Goal: Information Seeking & Learning: Learn about a topic

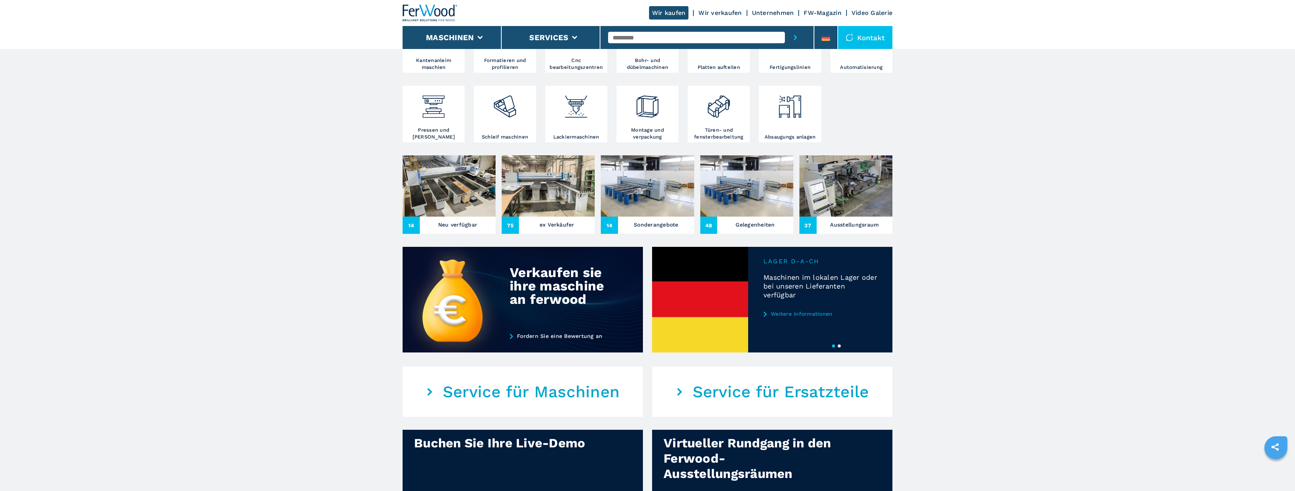
click at [445, 187] on img at bounding box center [449, 185] width 93 height 61
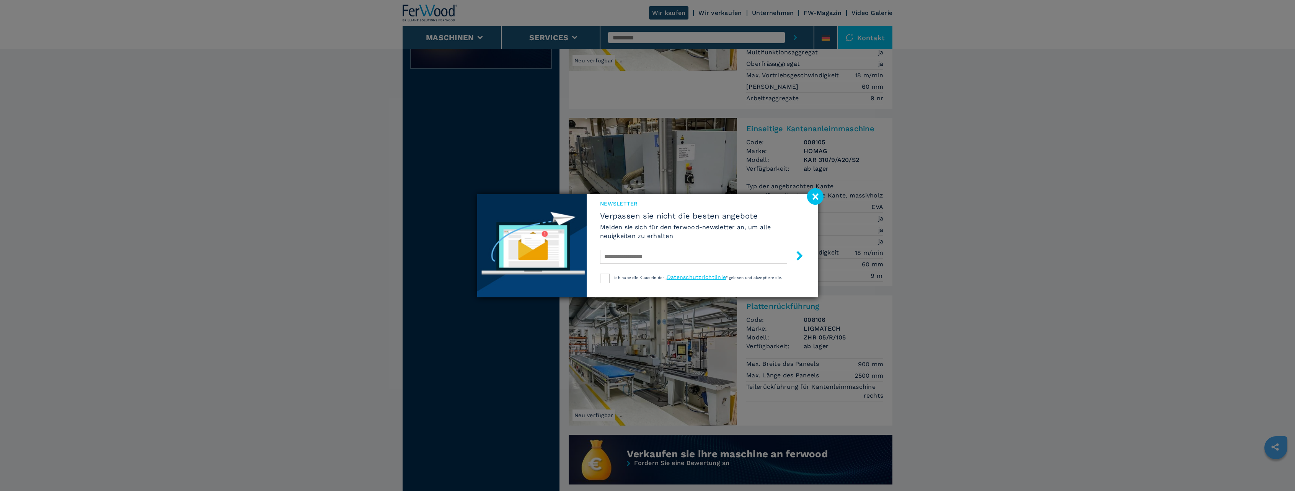
scroll to position [344, 0]
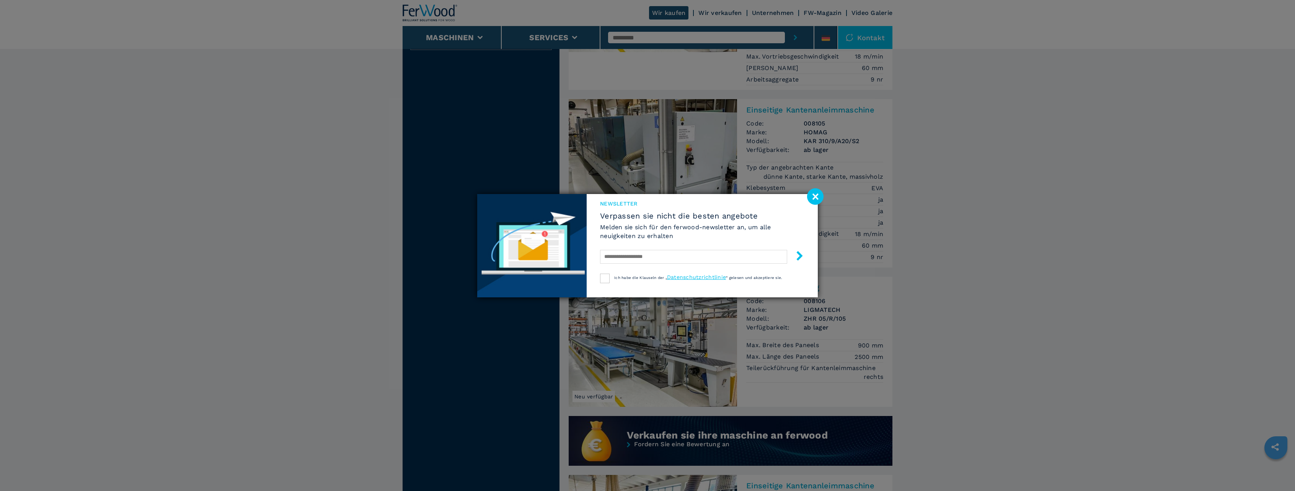
click at [818, 197] on image at bounding box center [815, 196] width 16 height 16
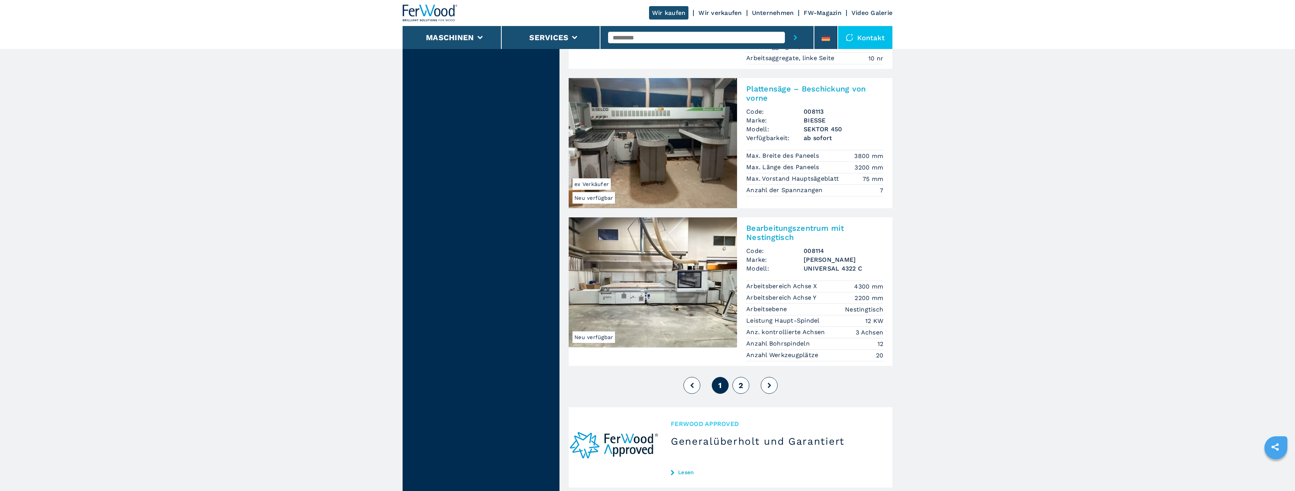
scroll to position [1722, 0]
click at [741, 380] on span "2" at bounding box center [741, 384] width 5 height 9
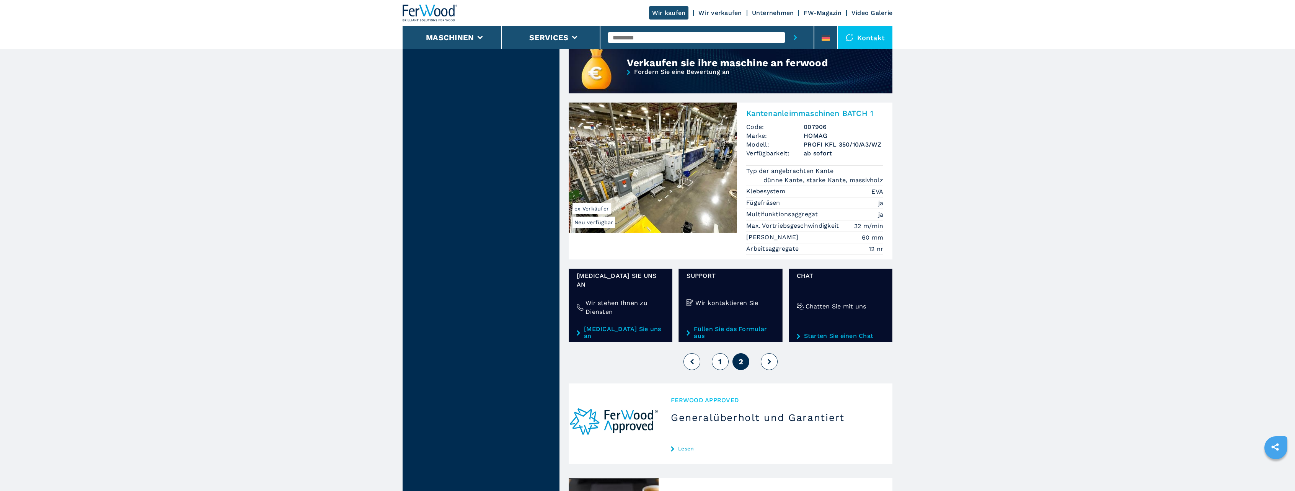
scroll to position [689, 0]
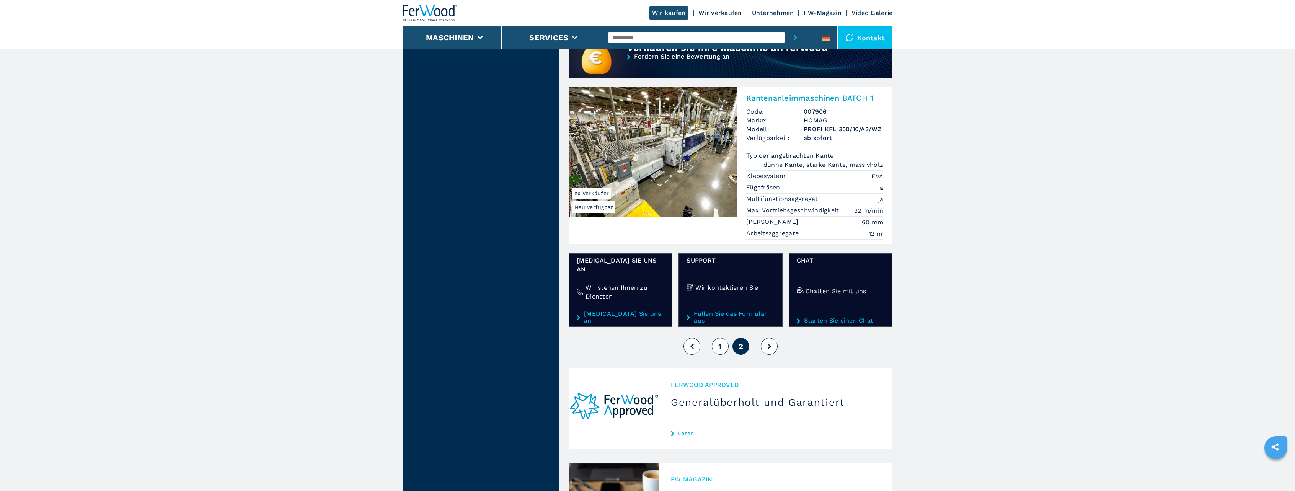
drag, startPoint x: 333, startPoint y: 261, endPoint x: 330, endPoint y: 255, distance: 6.5
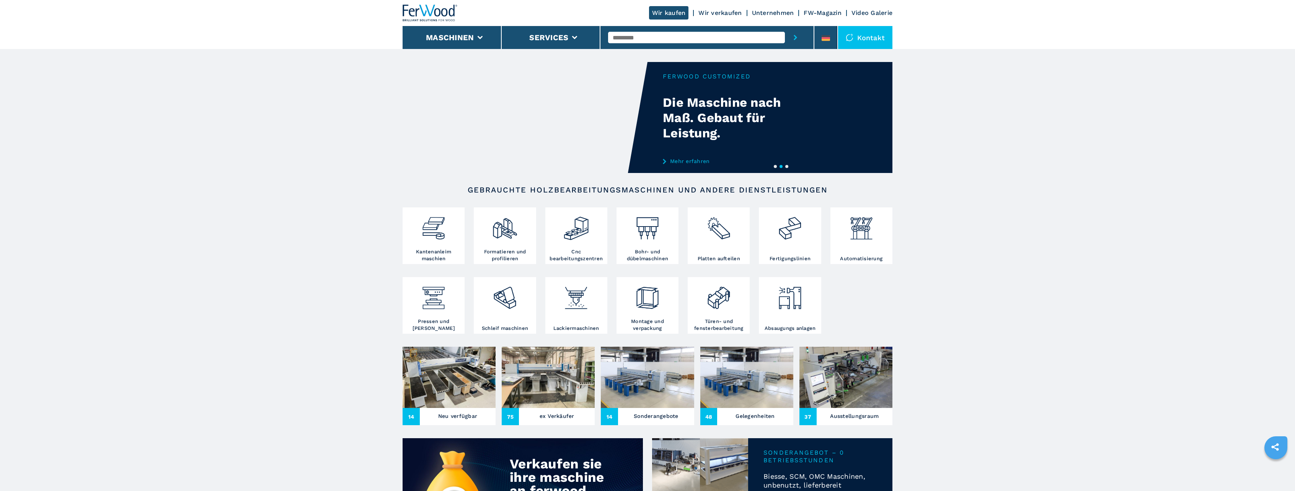
click at [776, 166] on button "1" at bounding box center [775, 166] width 3 height 3
click at [560, 135] on video "Your browser does not support the video tag." at bounding box center [525, 117] width 245 height 111
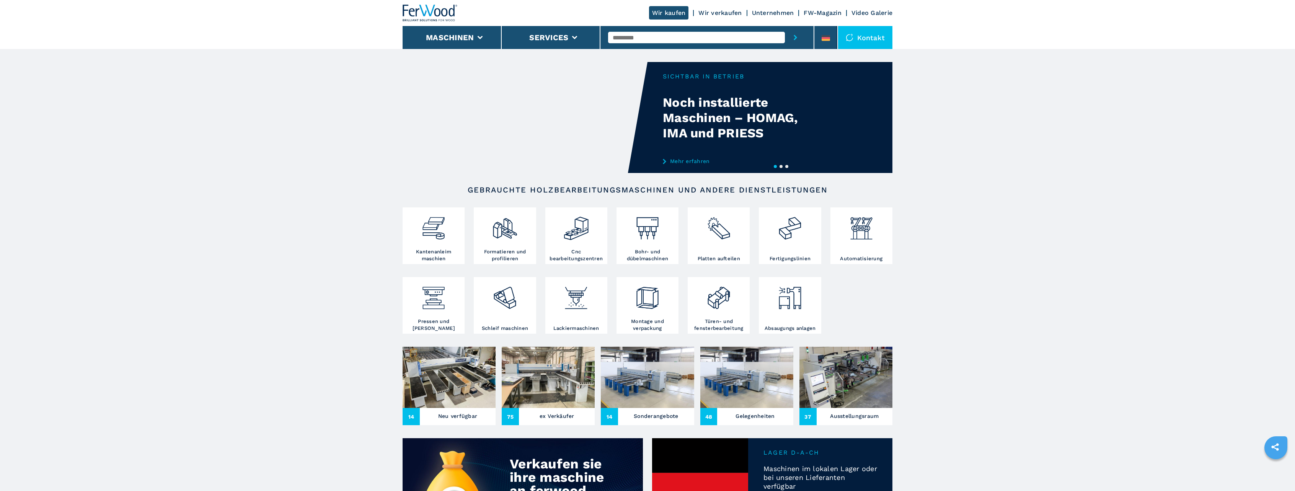
click at [624, 103] on video "Your browser does not support the video tag." at bounding box center [525, 117] width 245 height 111
click at [677, 159] on link "Mehr erfahren" at bounding box center [738, 161] width 150 height 6
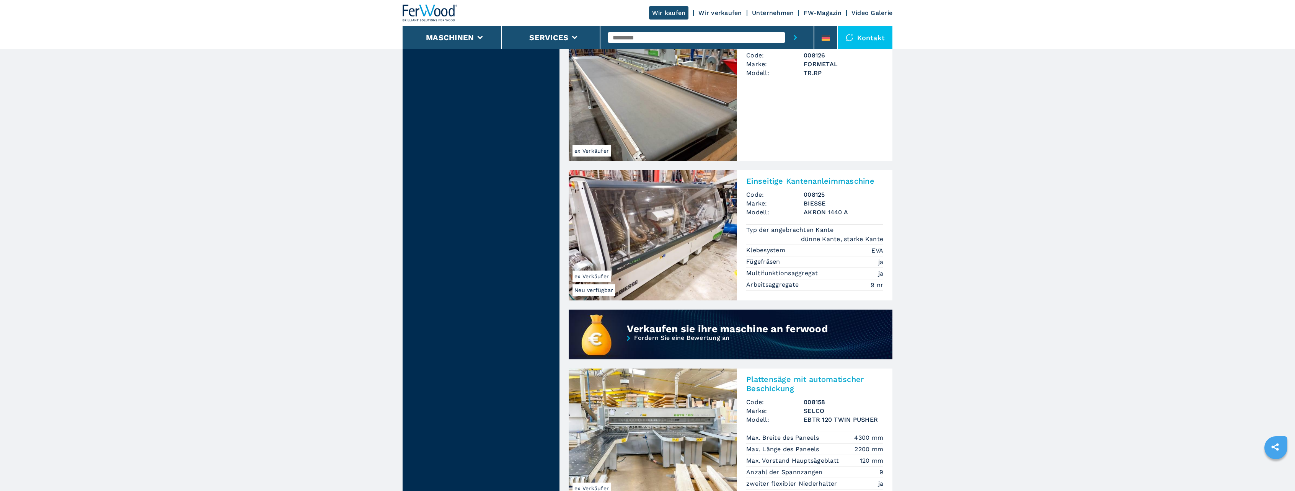
scroll to position [651, 0]
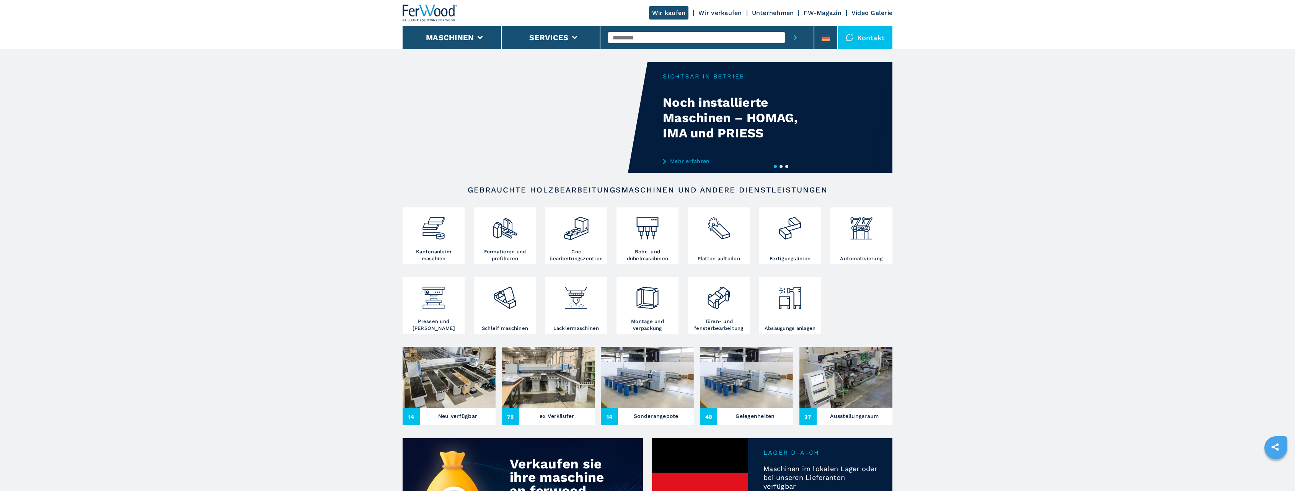
click at [541, 128] on video "Your browser does not support the video tag." at bounding box center [525, 117] width 245 height 111
click at [758, 107] on div "Your browser does not support the video tag." at bounding box center [648, 117] width 490 height 111
click at [708, 83] on div "Your browser does not support the video tag." at bounding box center [648, 117] width 490 height 111
click at [702, 74] on div "Your browser does not support the video tag." at bounding box center [648, 117] width 490 height 111
click at [759, 118] on div "Your browser does not support the video tag." at bounding box center [648, 117] width 490 height 111
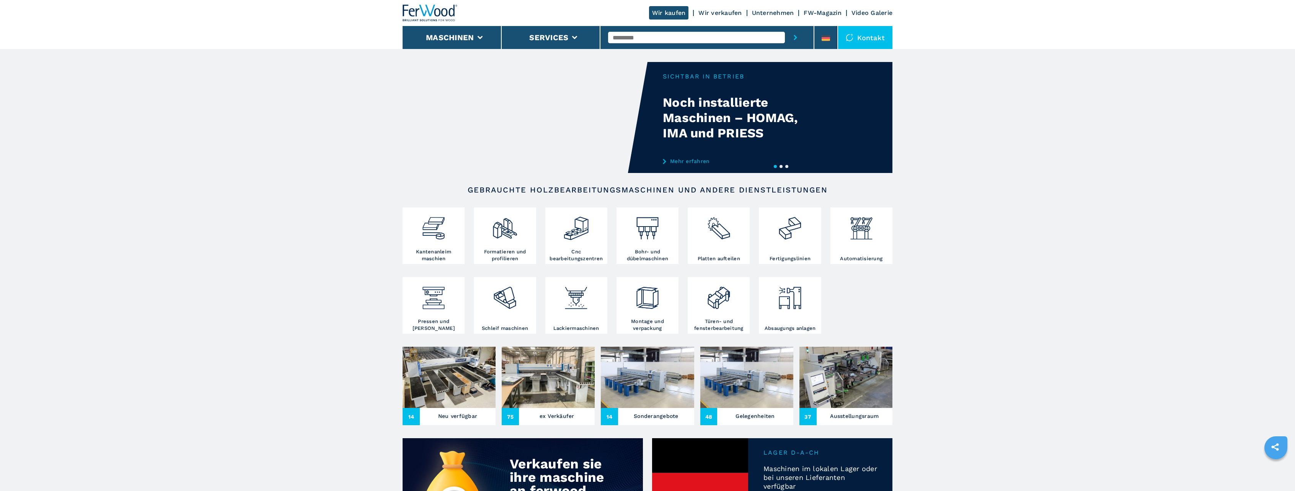
click at [685, 161] on link "Mehr erfahren" at bounding box center [738, 161] width 150 height 6
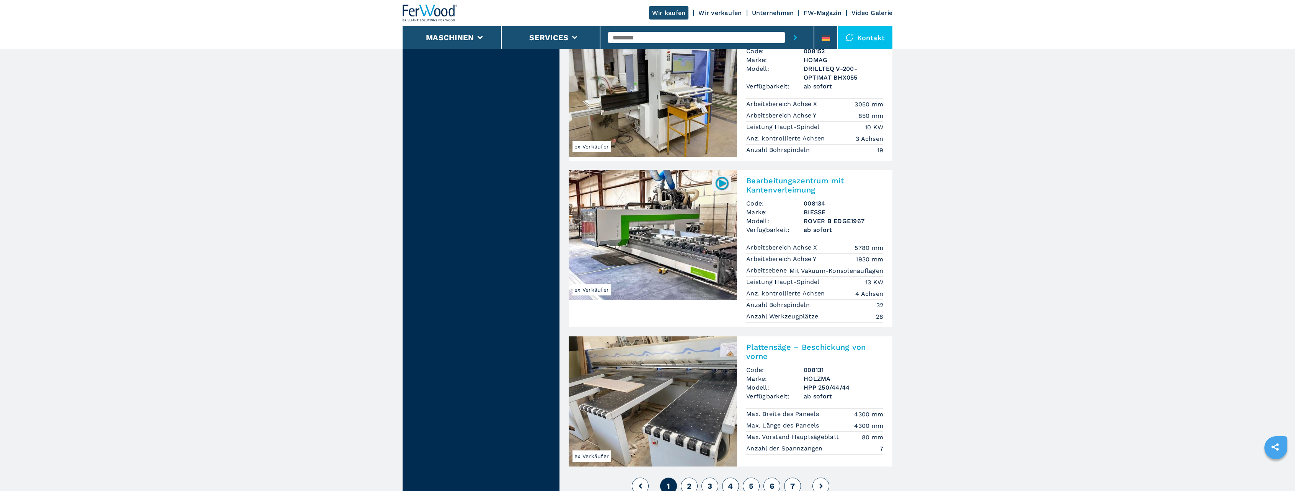
scroll to position [1799, 0]
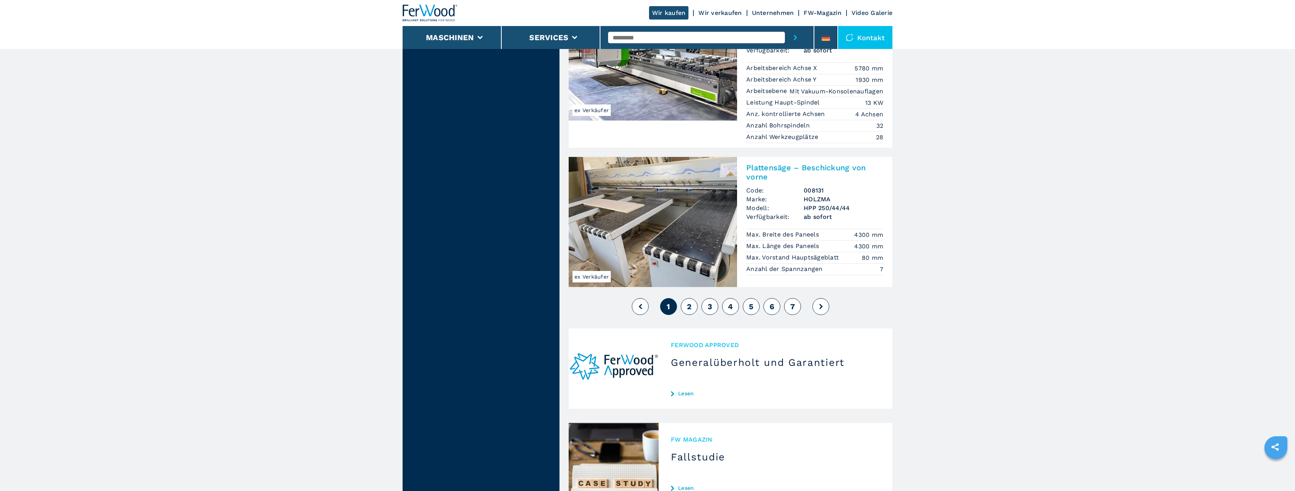
click at [690, 302] on span "2" at bounding box center [689, 306] width 5 height 9
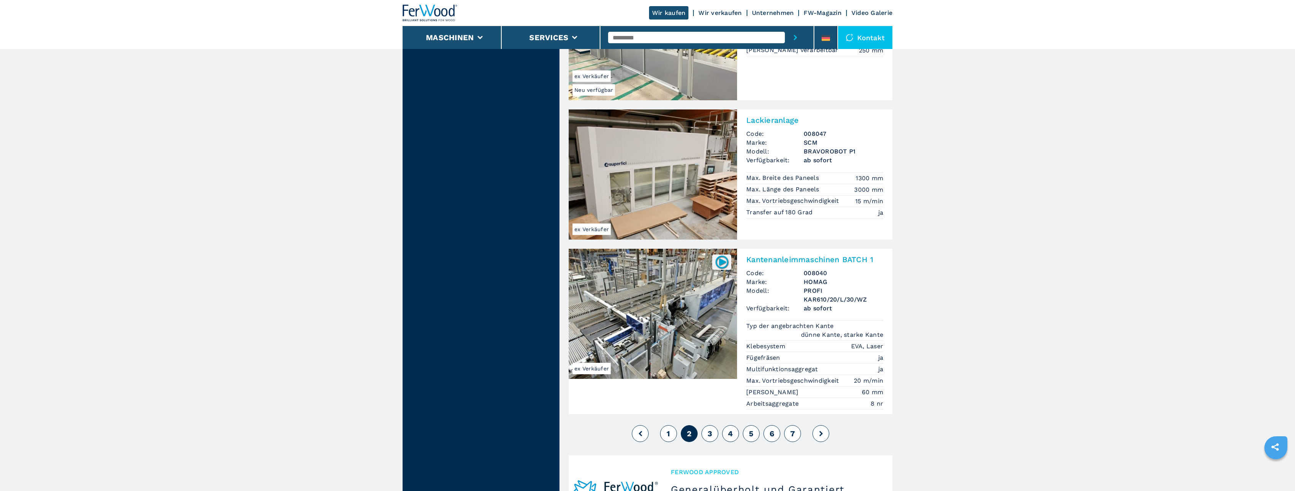
scroll to position [1722, 0]
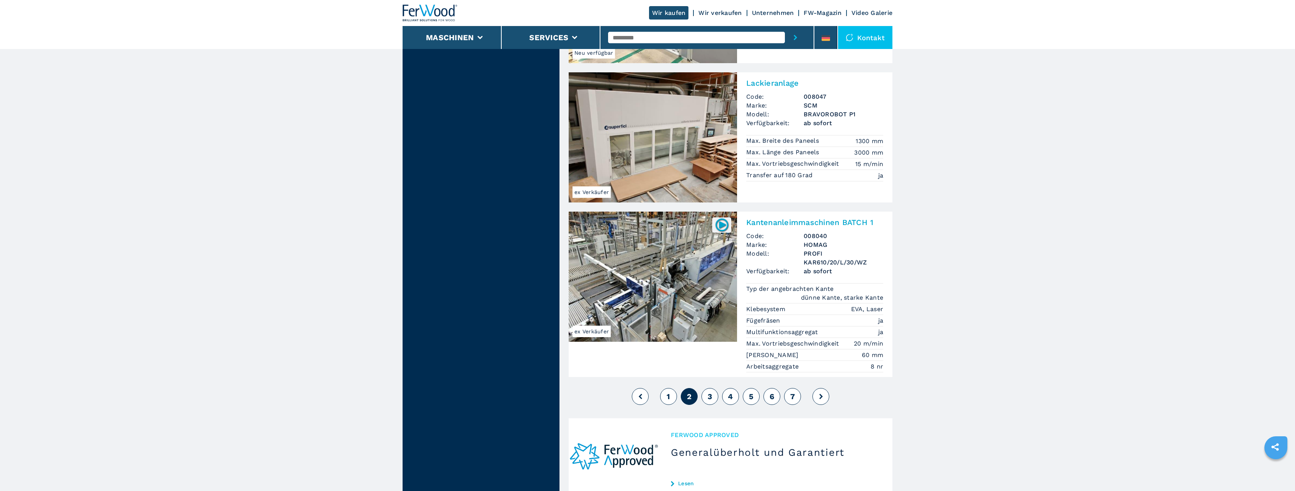
click at [711, 392] on span "3" at bounding box center [710, 396] width 5 height 9
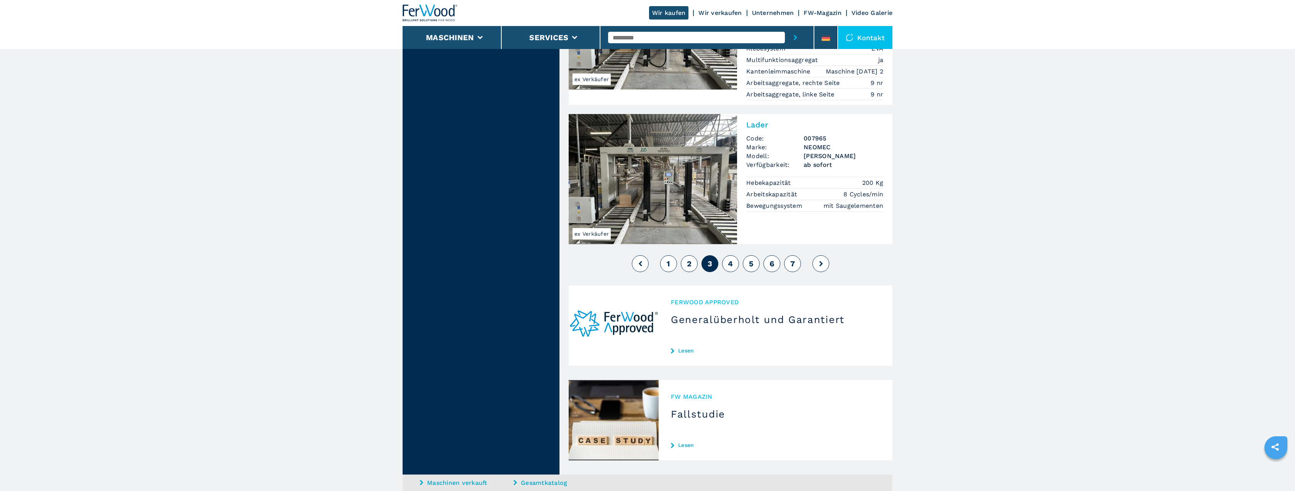
scroll to position [1799, 0]
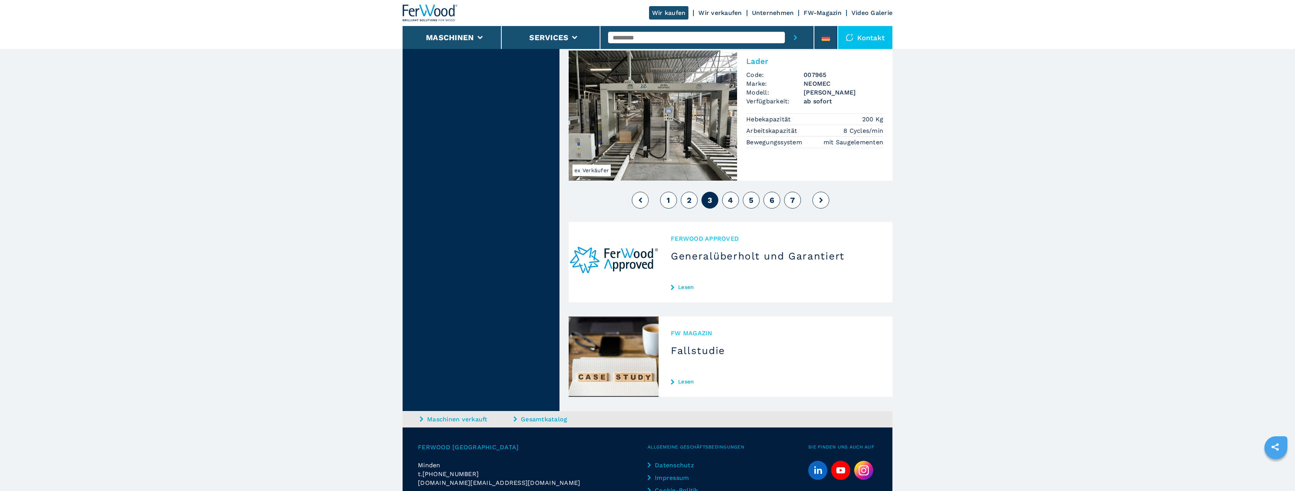
click at [729, 196] on span "4" at bounding box center [730, 200] width 5 height 9
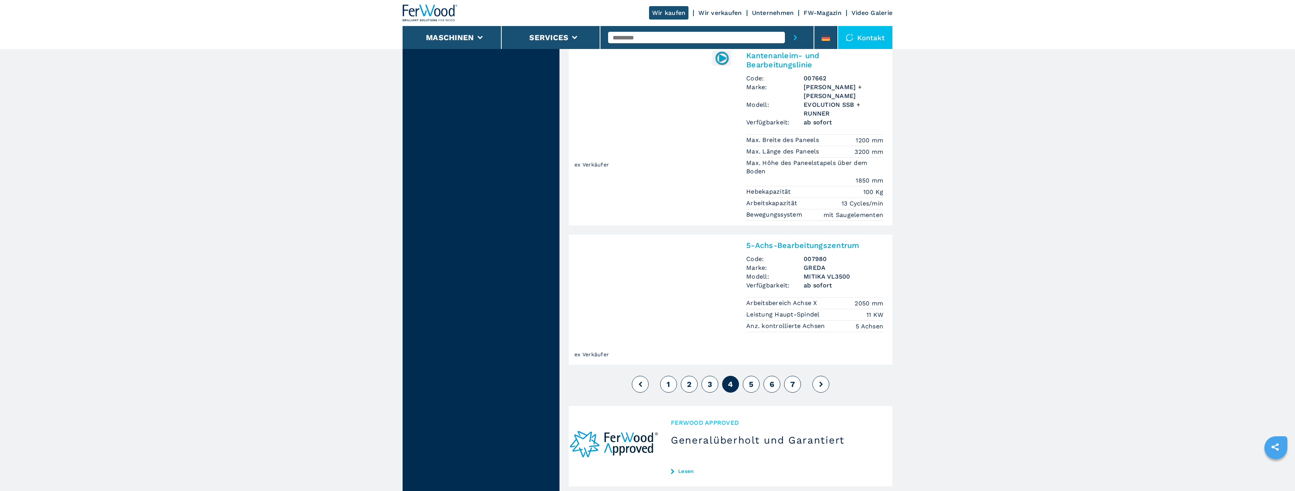
scroll to position [1684, 0]
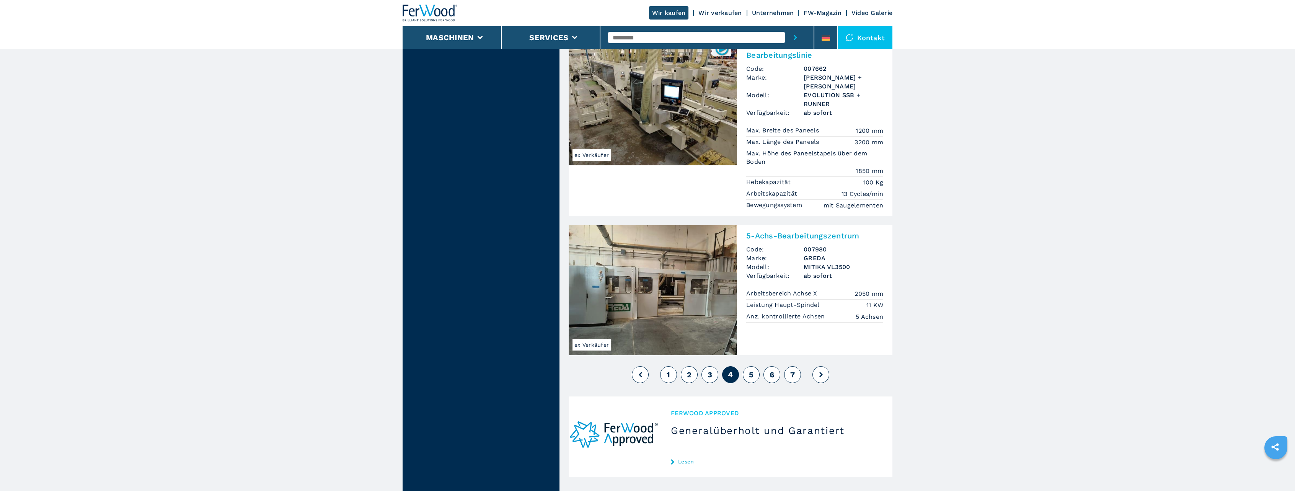
click at [753, 370] on span "5" at bounding box center [751, 374] width 5 height 9
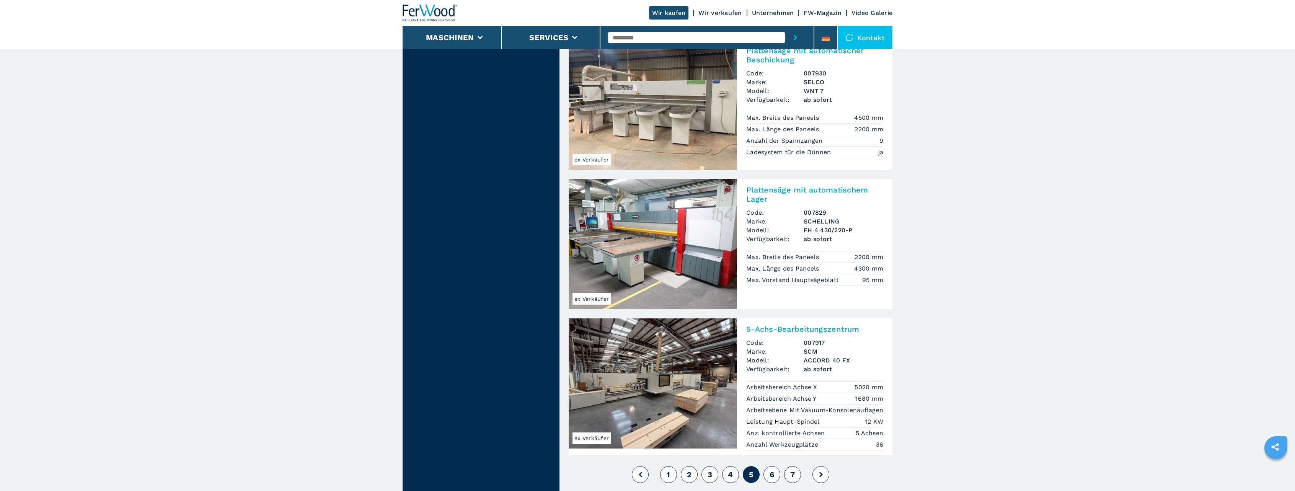
scroll to position [1569, 0]
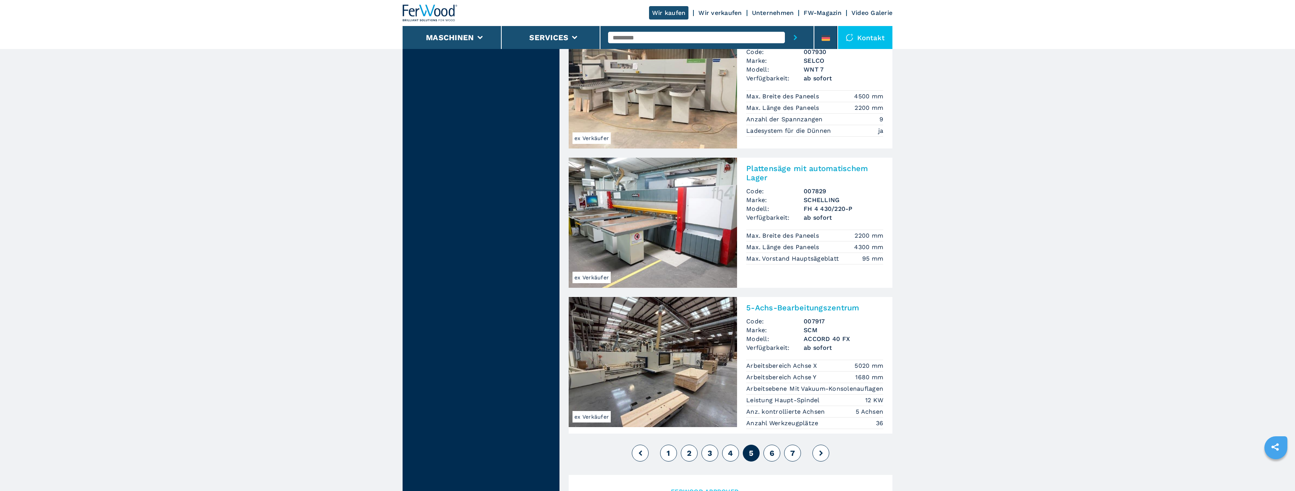
click at [766, 445] on button "6" at bounding box center [771, 453] width 17 height 17
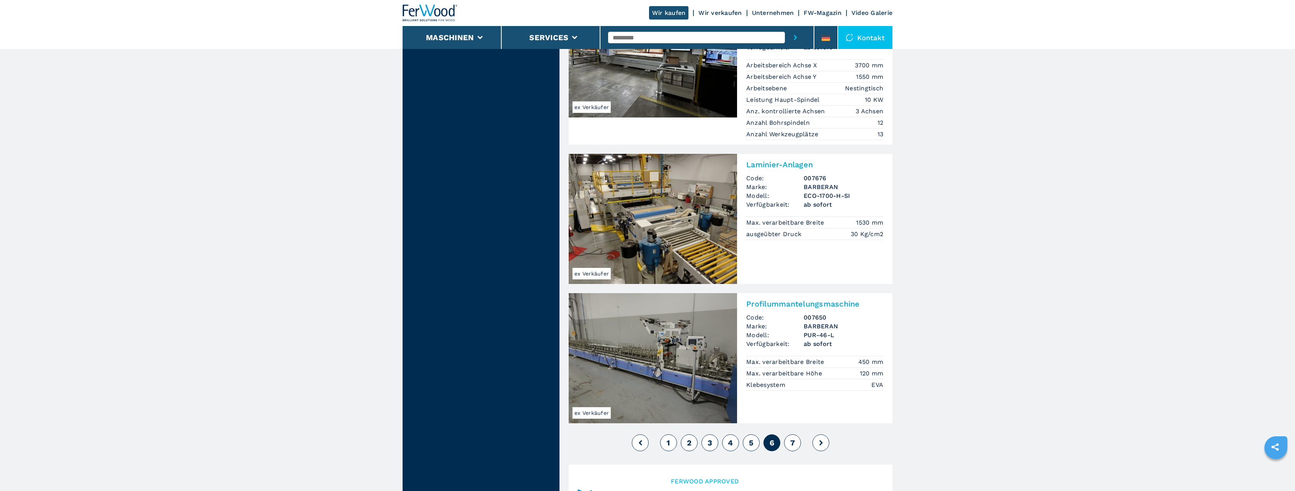
scroll to position [1722, 0]
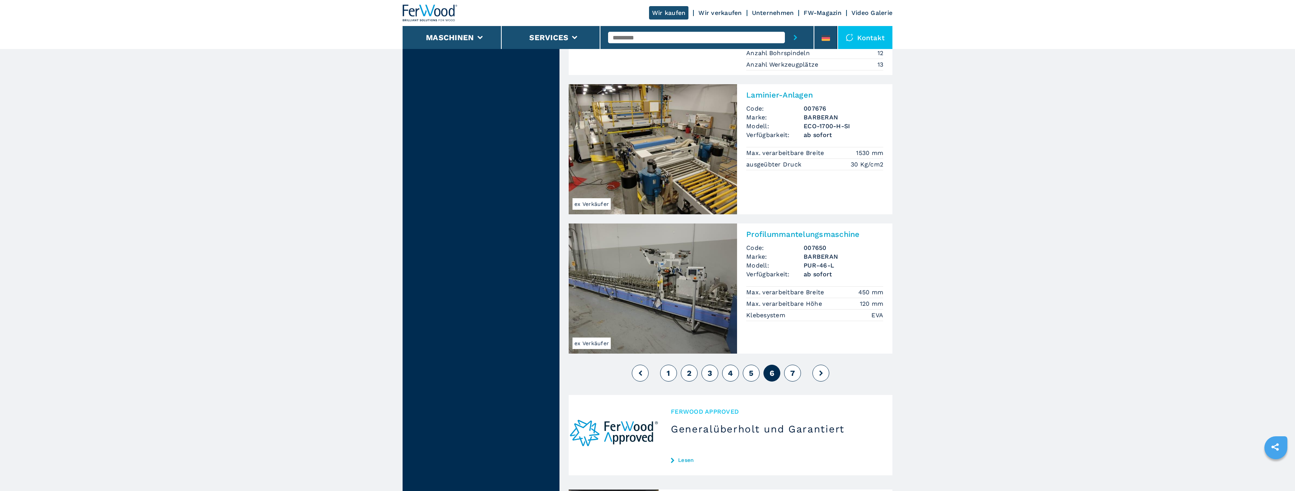
click at [798, 365] on button "7" at bounding box center [792, 373] width 17 height 17
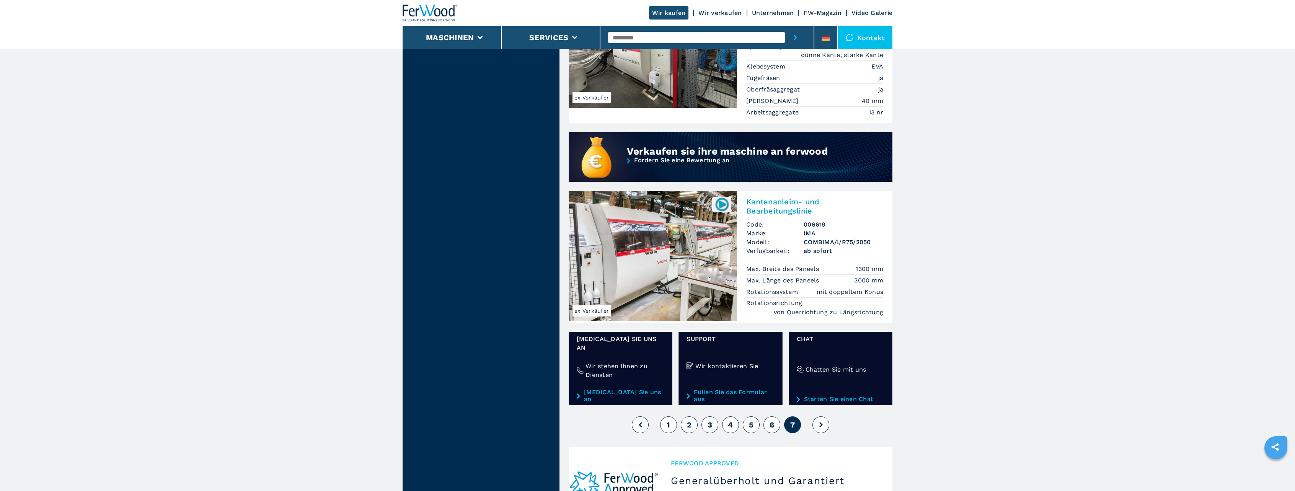
scroll to position [574, 0]
